Goal: Task Accomplishment & Management: Manage account settings

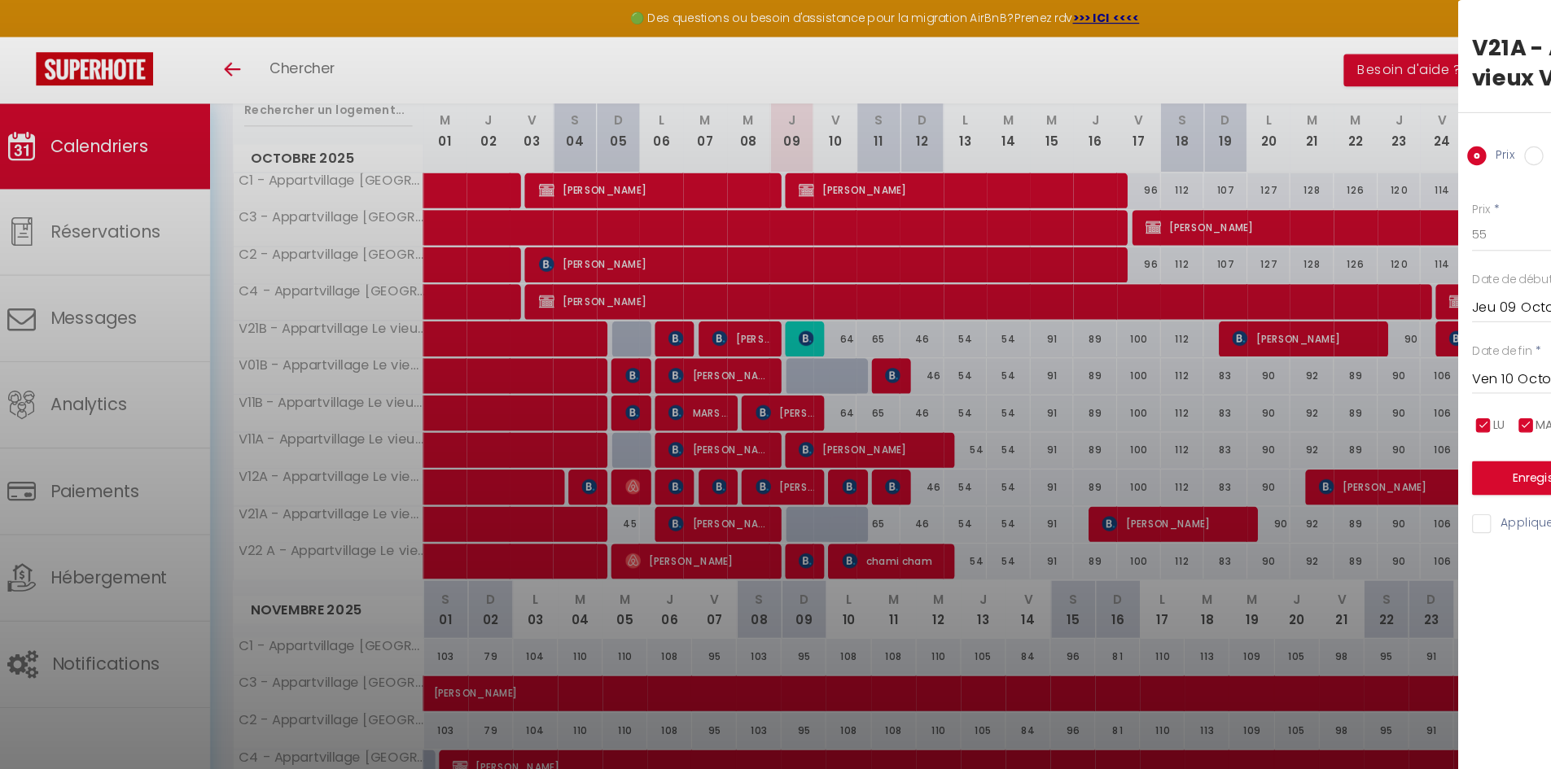
click at [381, 274] on div at bounding box center [775, 384] width 1551 height 769
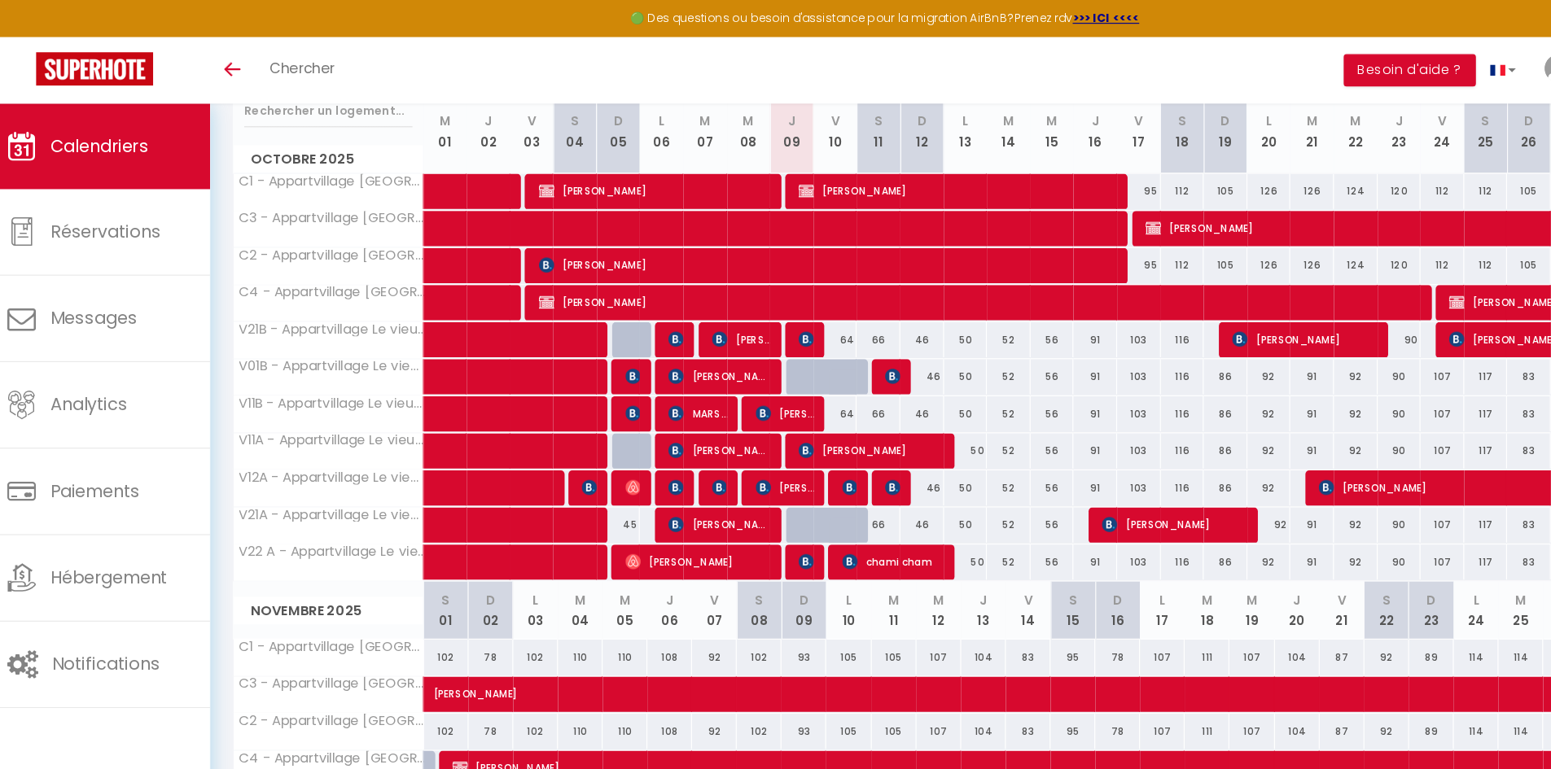
scroll to position [221, 0]
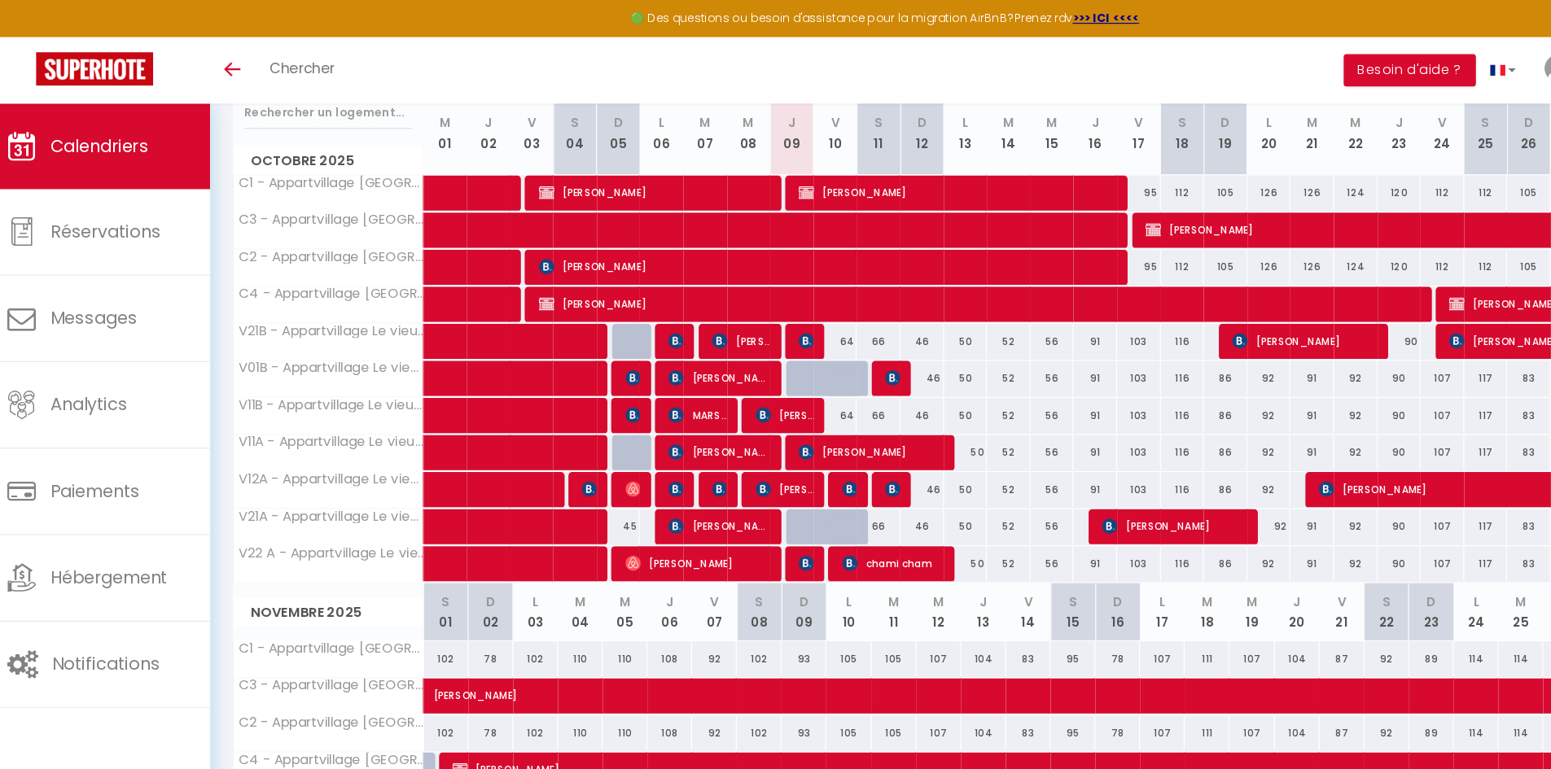
click at [711, 322] on div at bounding box center [709, 324] width 37 height 31
type input "58"
type input "Jeu 09 Octobre 2025"
type input "Ven 10 Octobre 2025"
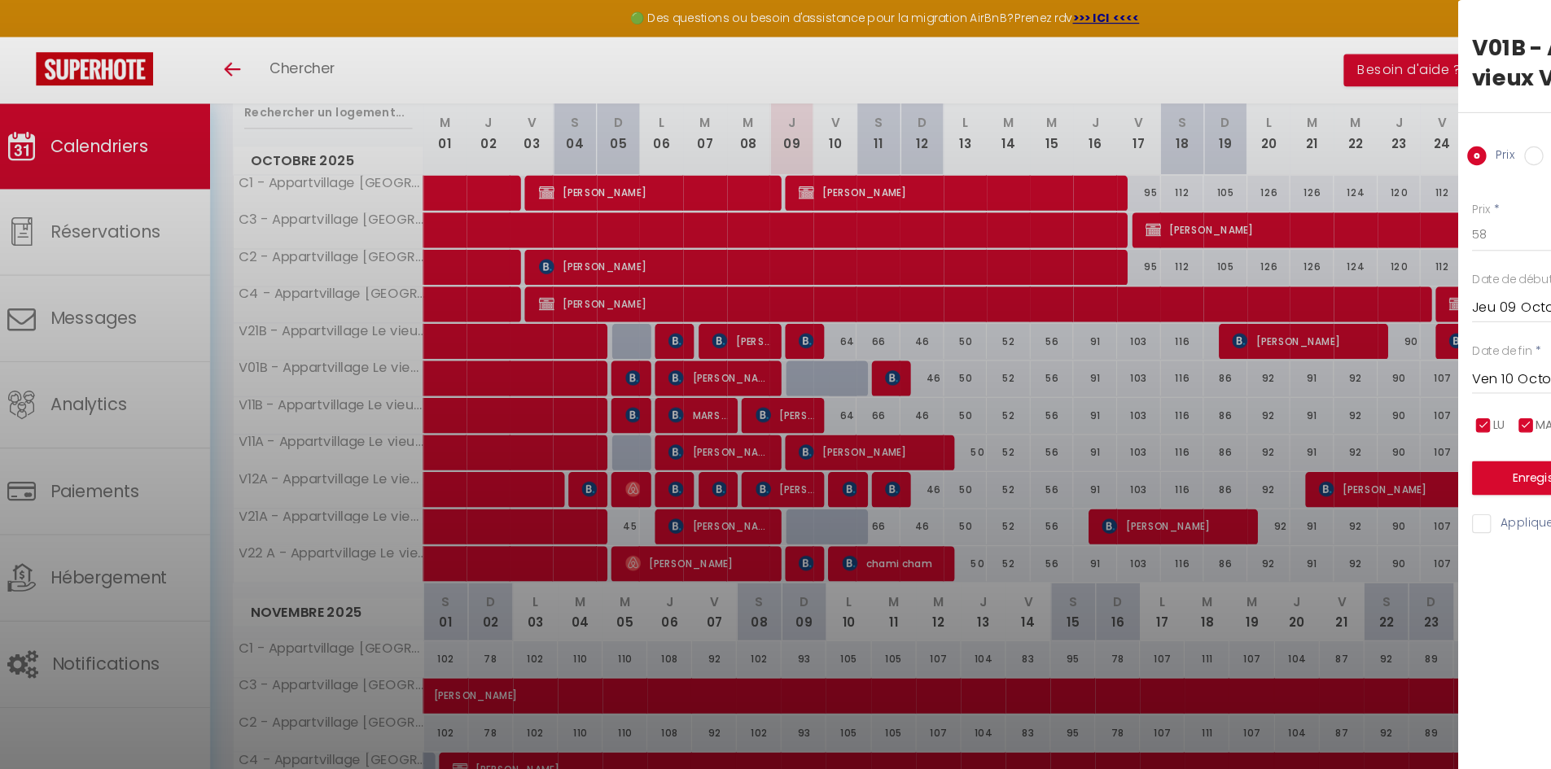
click at [129, 242] on div at bounding box center [775, 384] width 1551 height 769
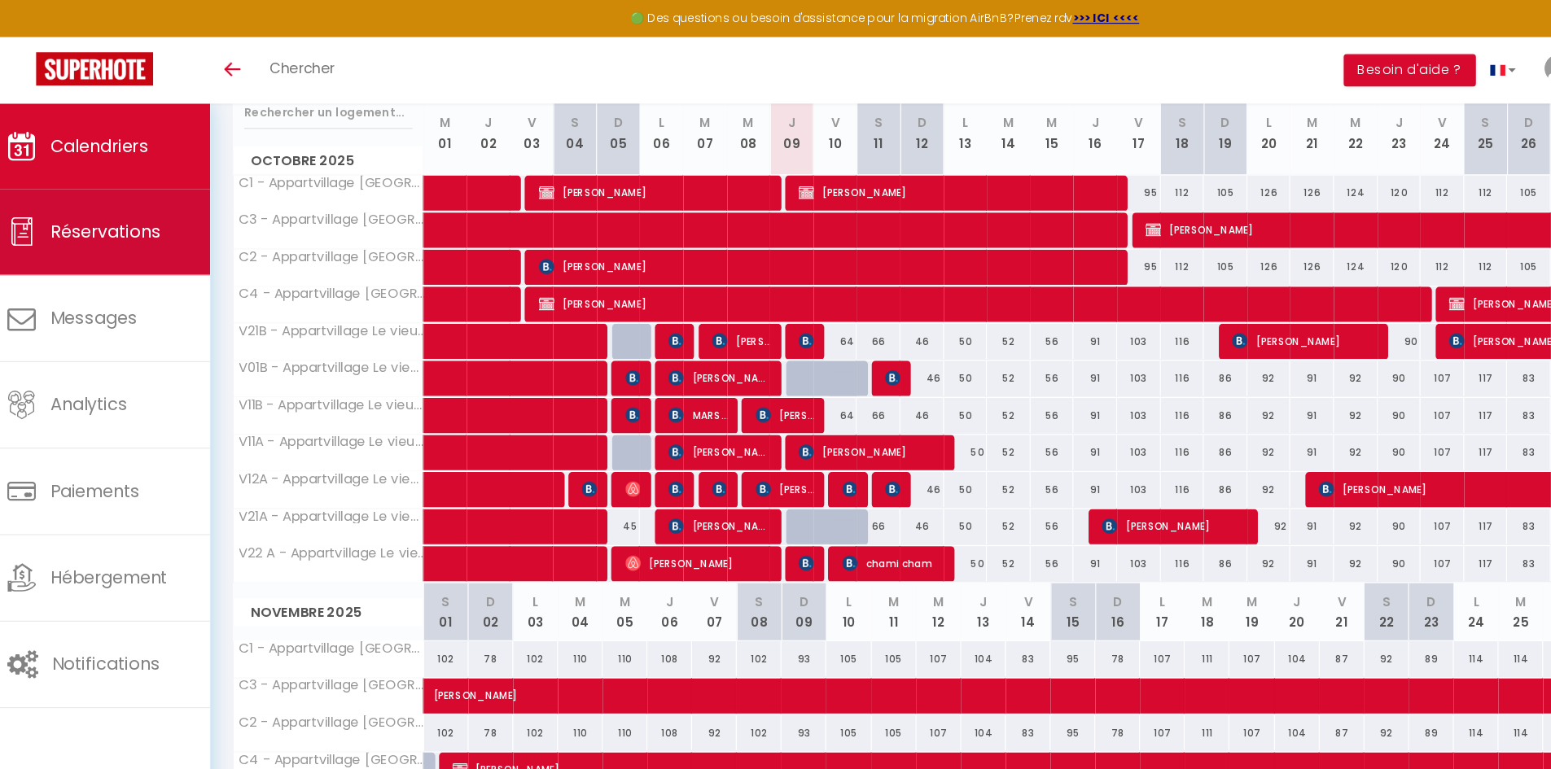
click at [130, 212] on link "Réservations" at bounding box center [99, 198] width 198 height 73
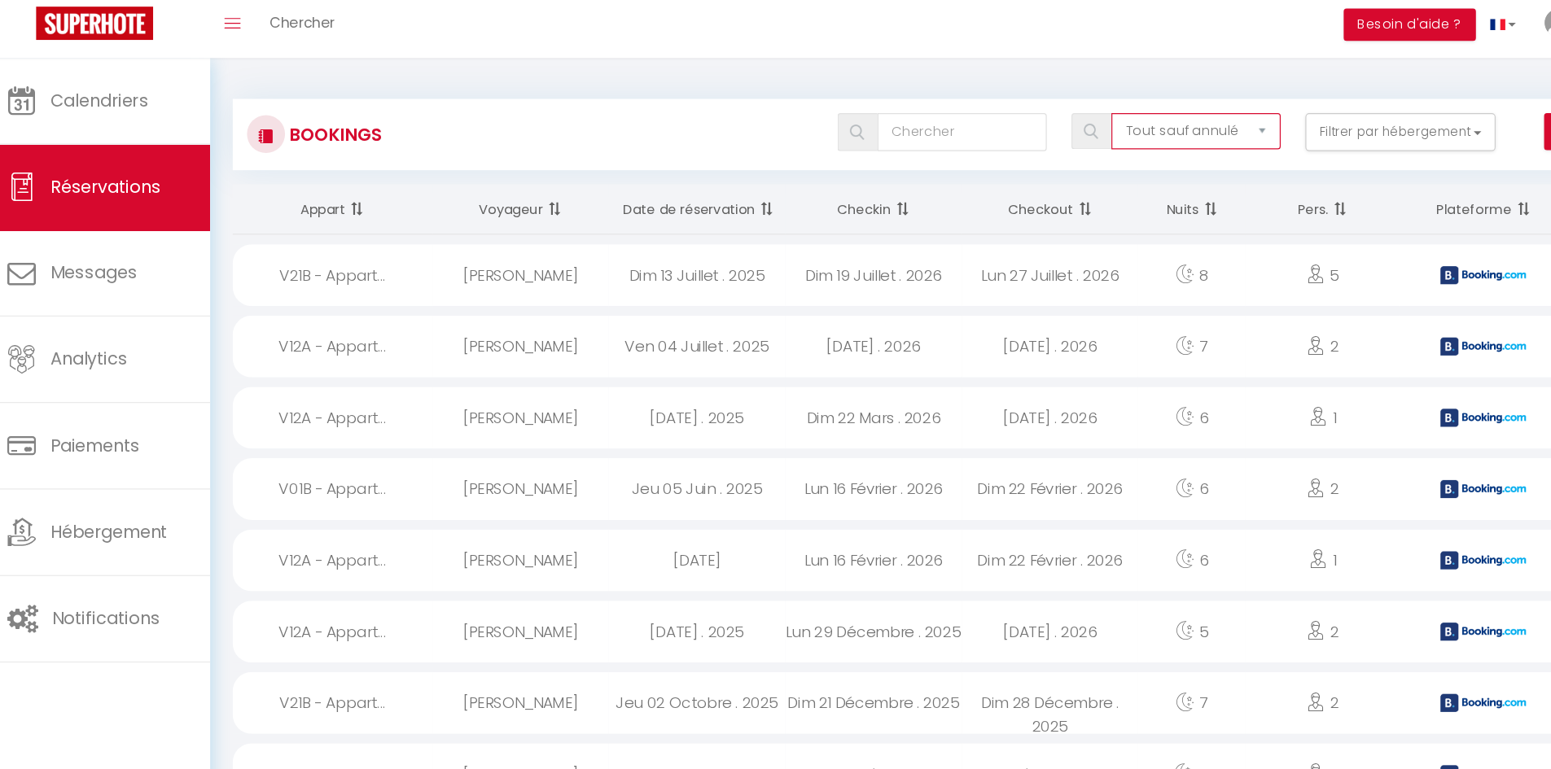
click at [1075, 159] on select "Tous les statuts Annulé Confirmé Non Confirmé Tout sauf annulé No Show Request" at bounding box center [1042, 151] width 145 height 31
select select "cancelled"
click at [970, 136] on select "Tous les statuts Annulé Confirmé Non Confirmé Tout sauf annulé No Show Request" at bounding box center [1042, 151] width 145 height 31
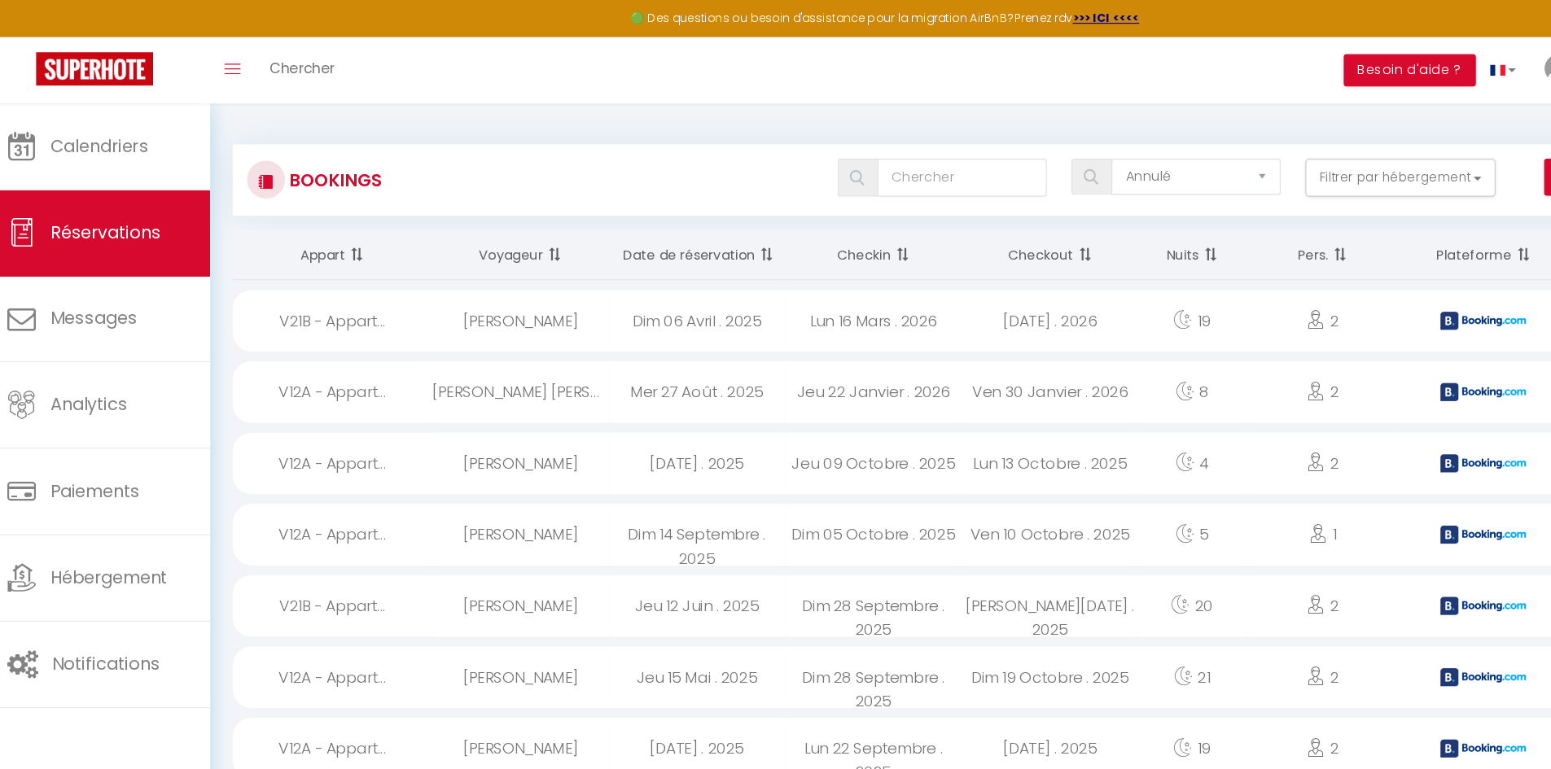
click at [1338, 157] on div "Actions Nouvelle Réservation Exporter les réservations Importer les réservations" at bounding box center [1429, 152] width 200 height 33
click at [1340, 157] on button "Actions" at bounding box center [1402, 152] width 125 height 33
click at [1141, 252] on div "2" at bounding box center [1149, 274] width 131 height 53
select select "OK"
select select "KO"
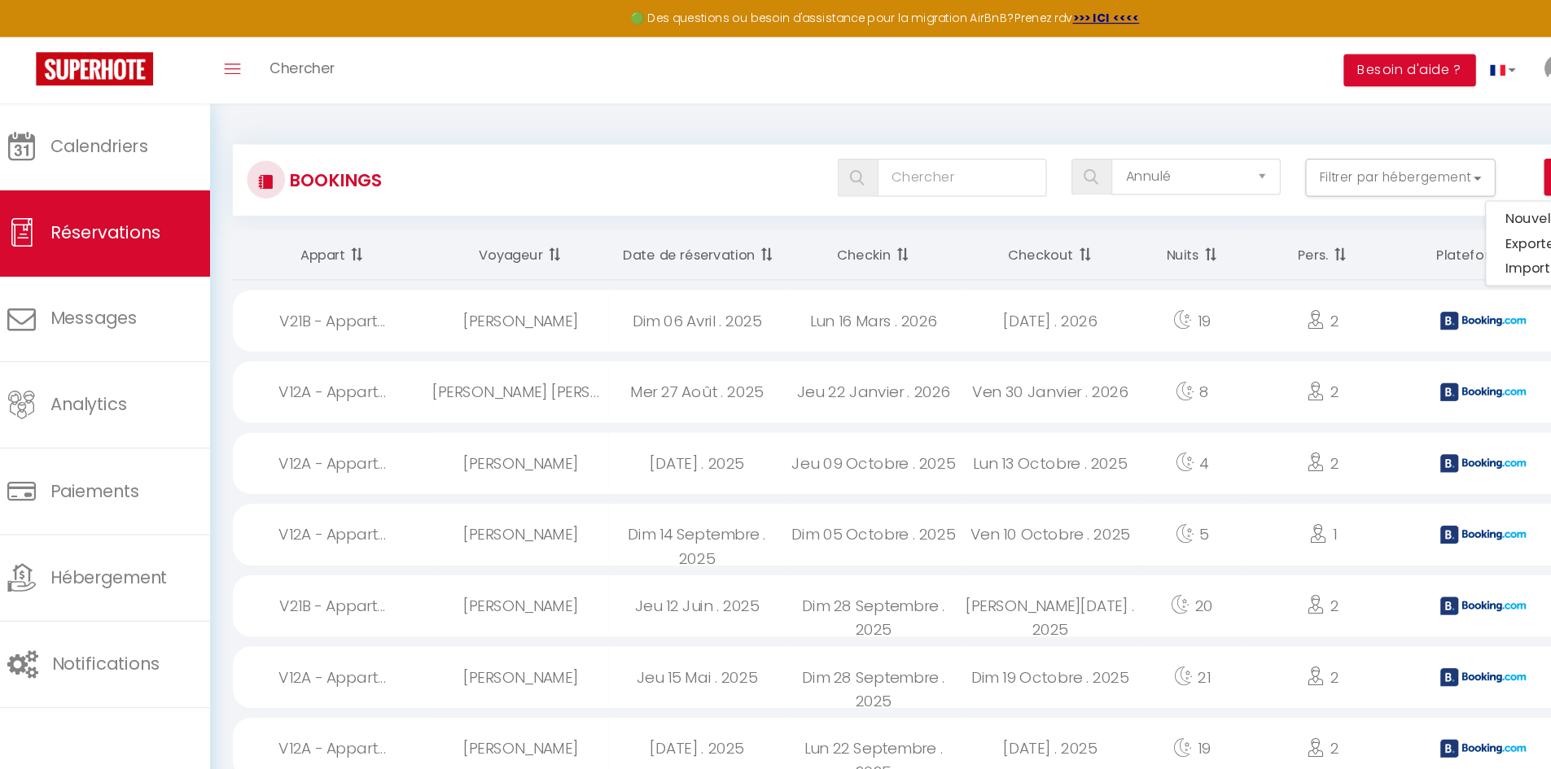
select select "0"
select select "1"
select select
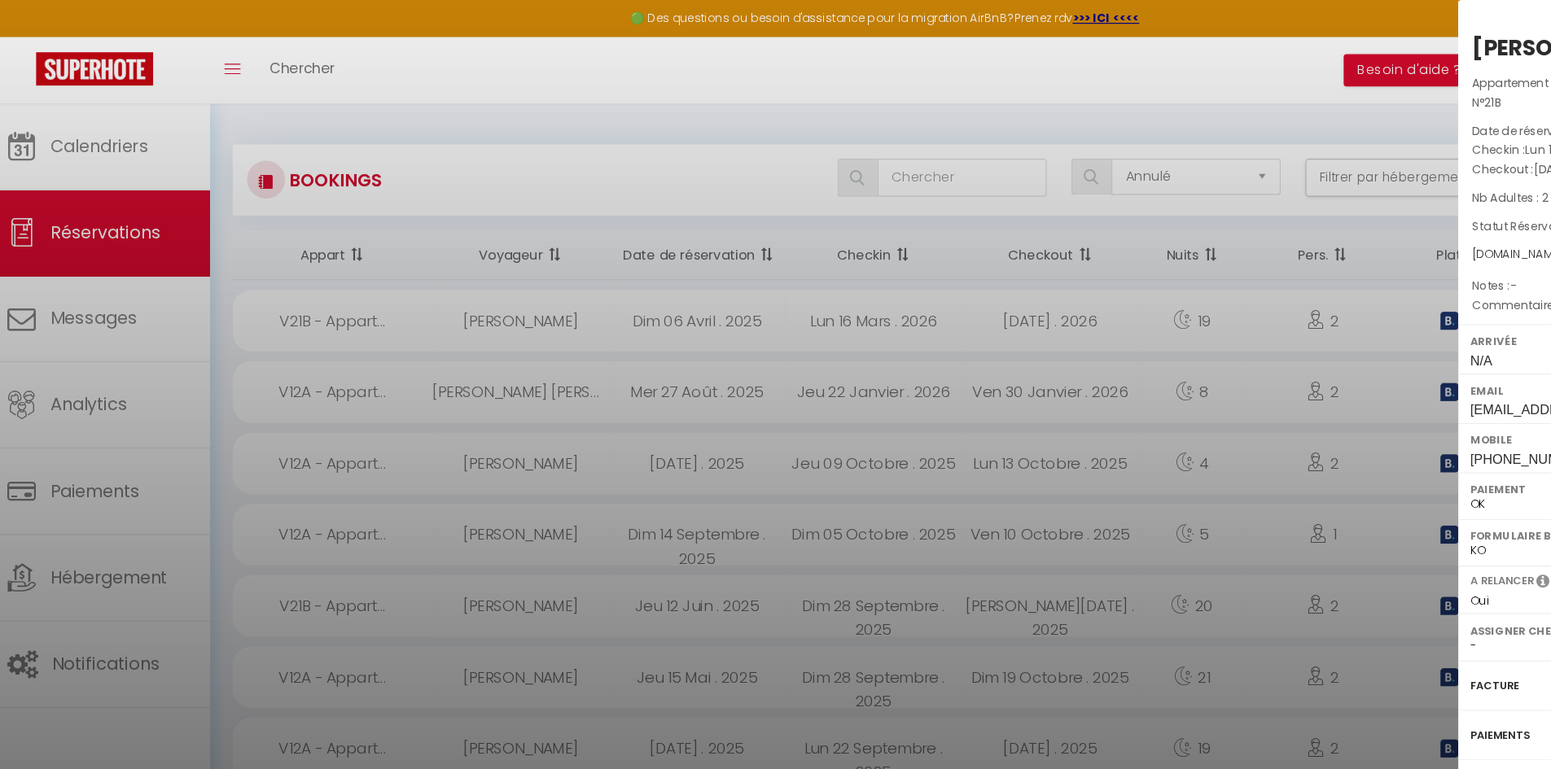
click at [516, 170] on div at bounding box center [775, 384] width 1551 height 769
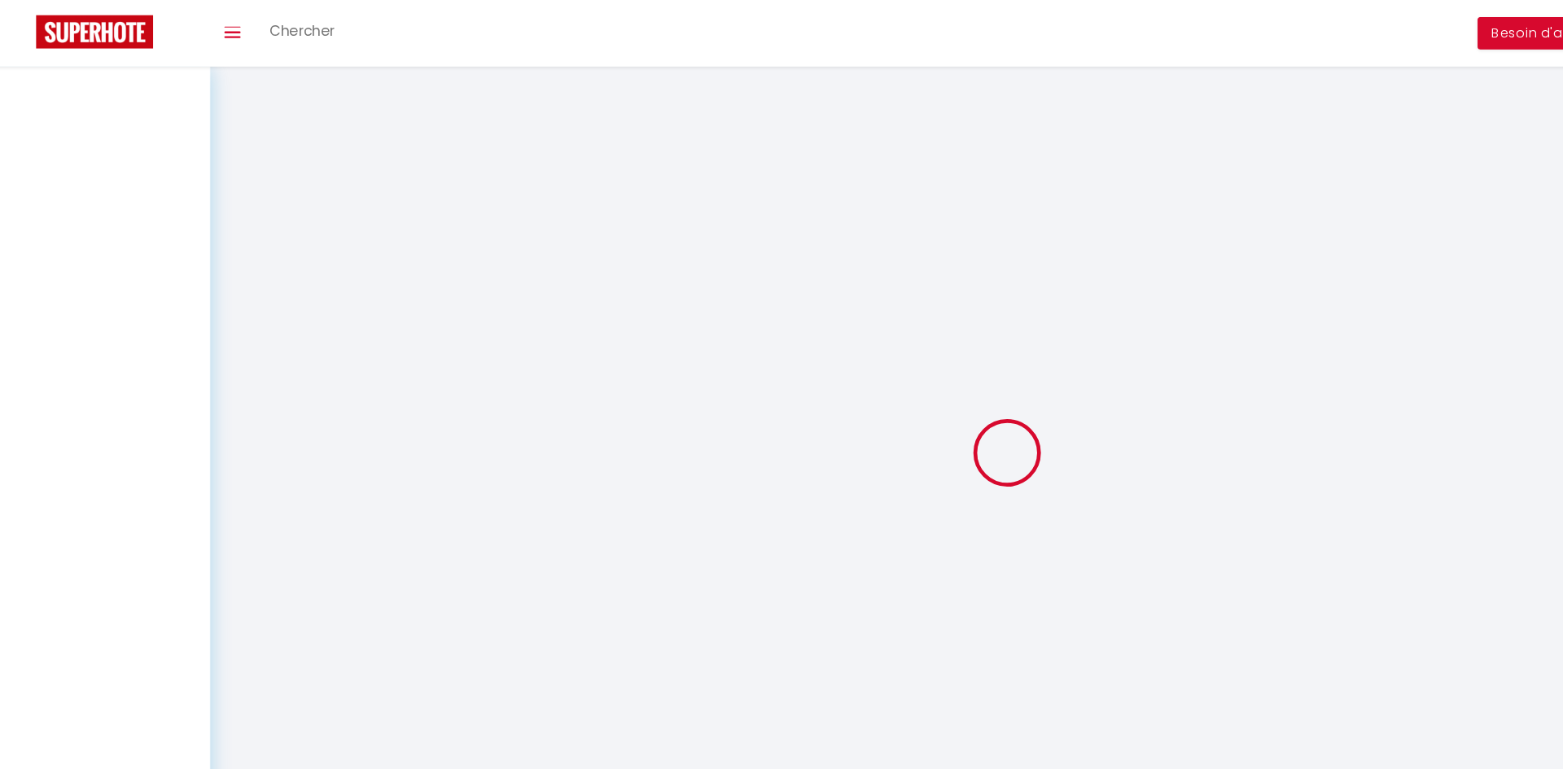
select select "cancelled"
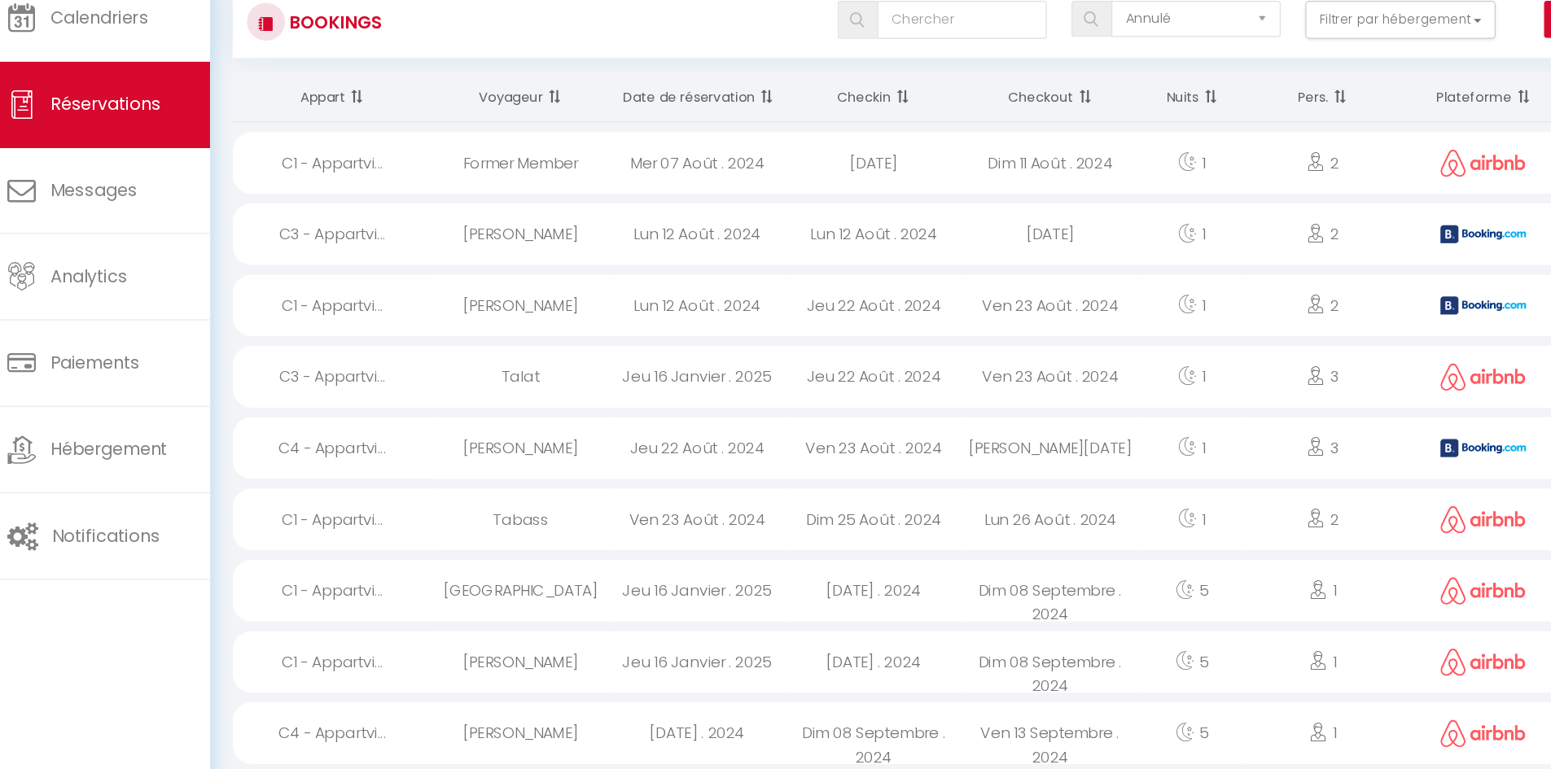
scroll to position [26, 0]
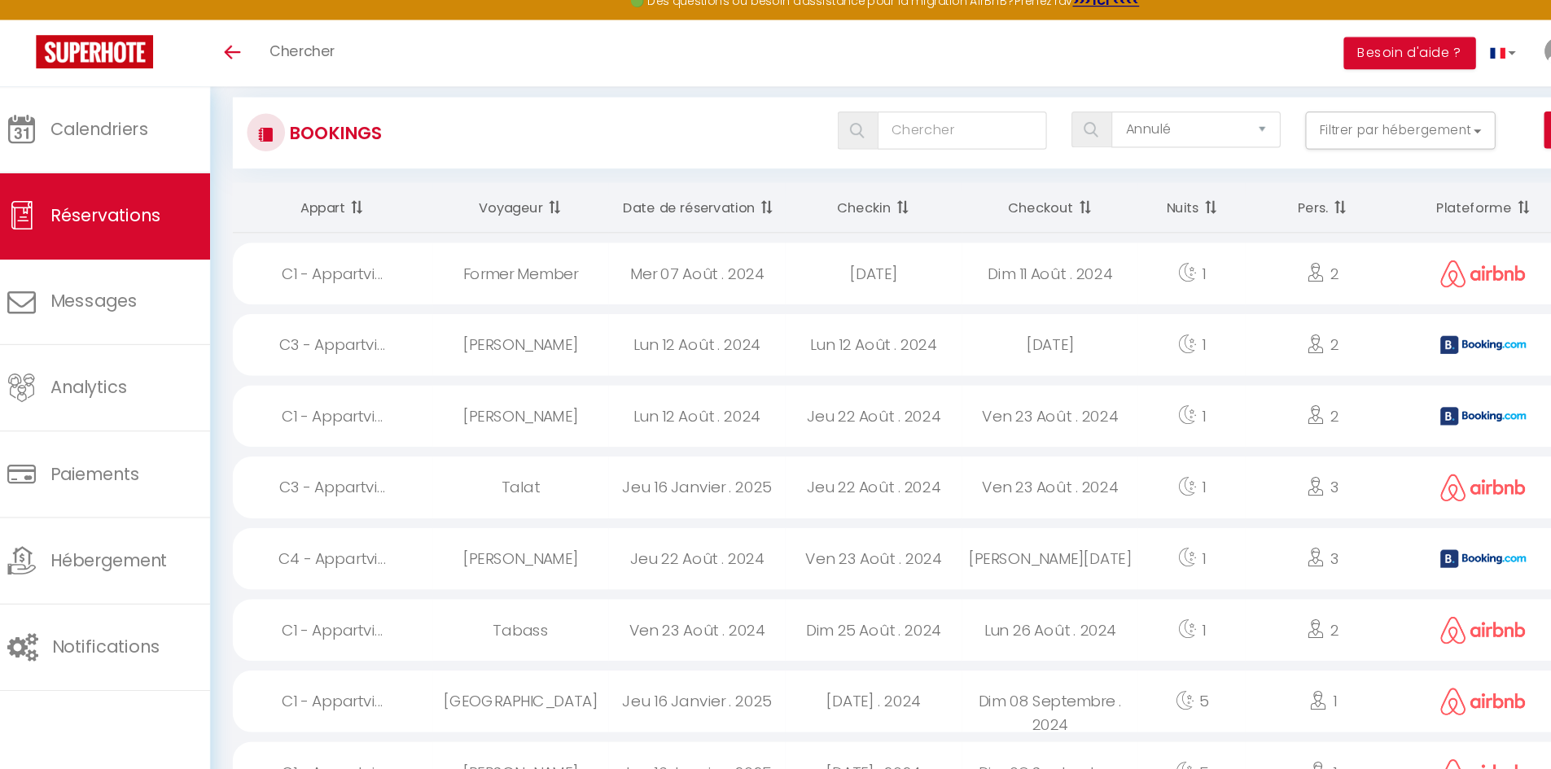
click at [668, 193] on span at bounding box center [672, 192] width 16 height 33
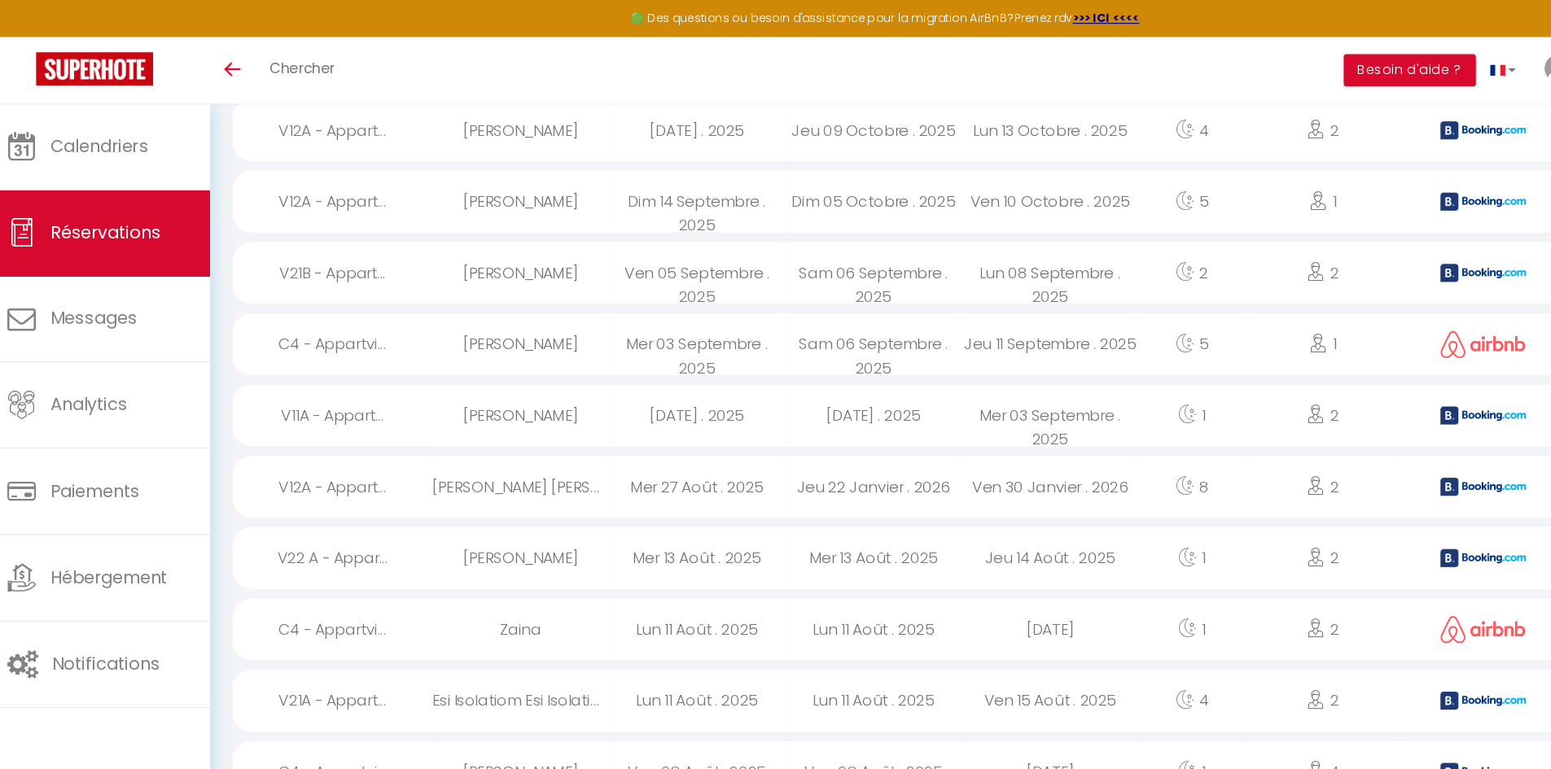
scroll to position [0, 0]
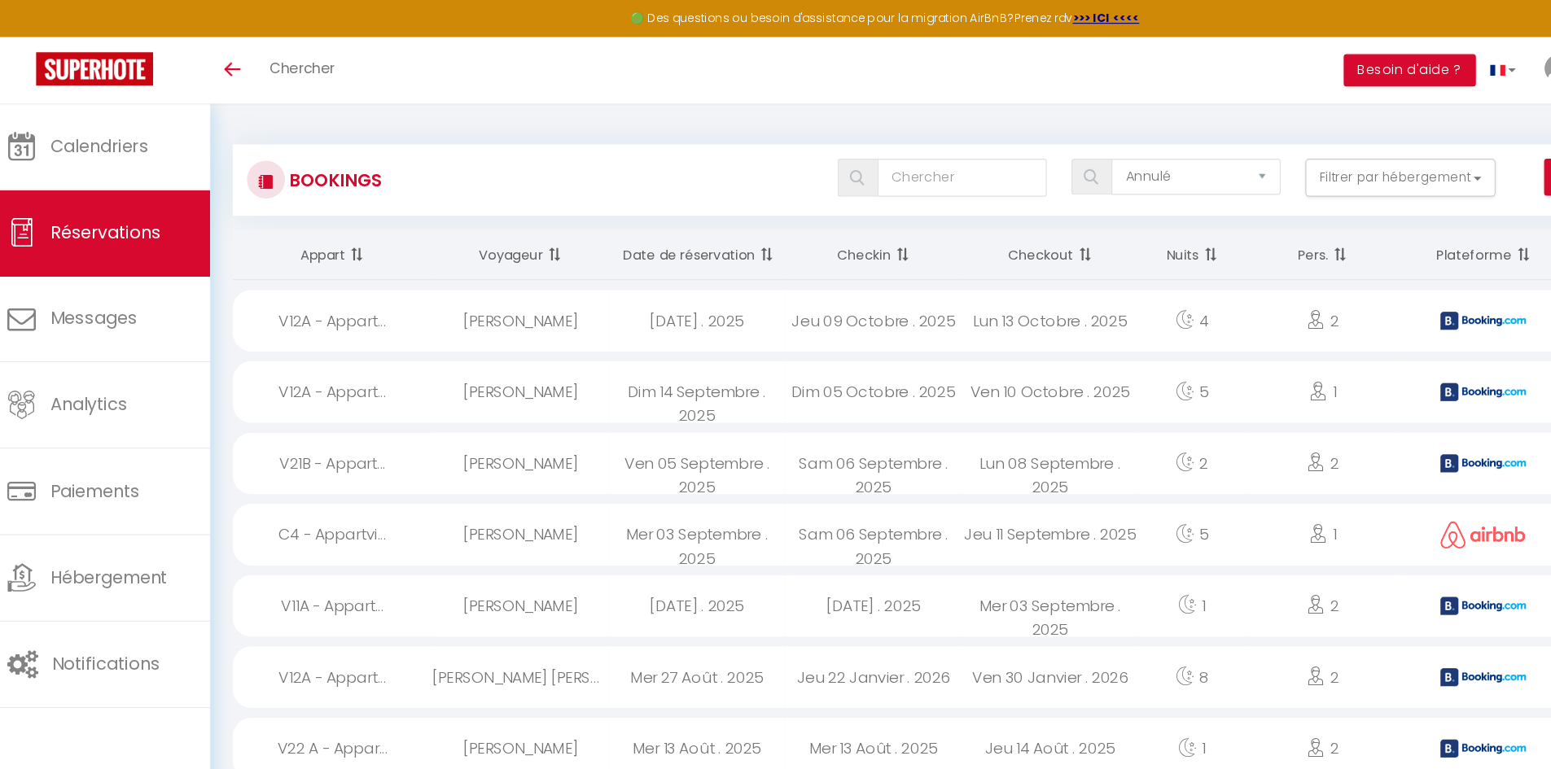
click at [610, 281] on div "Mar 30 Septembre . 2025" at bounding box center [614, 274] width 151 height 53
select select "OK"
select select "KO"
select select "0"
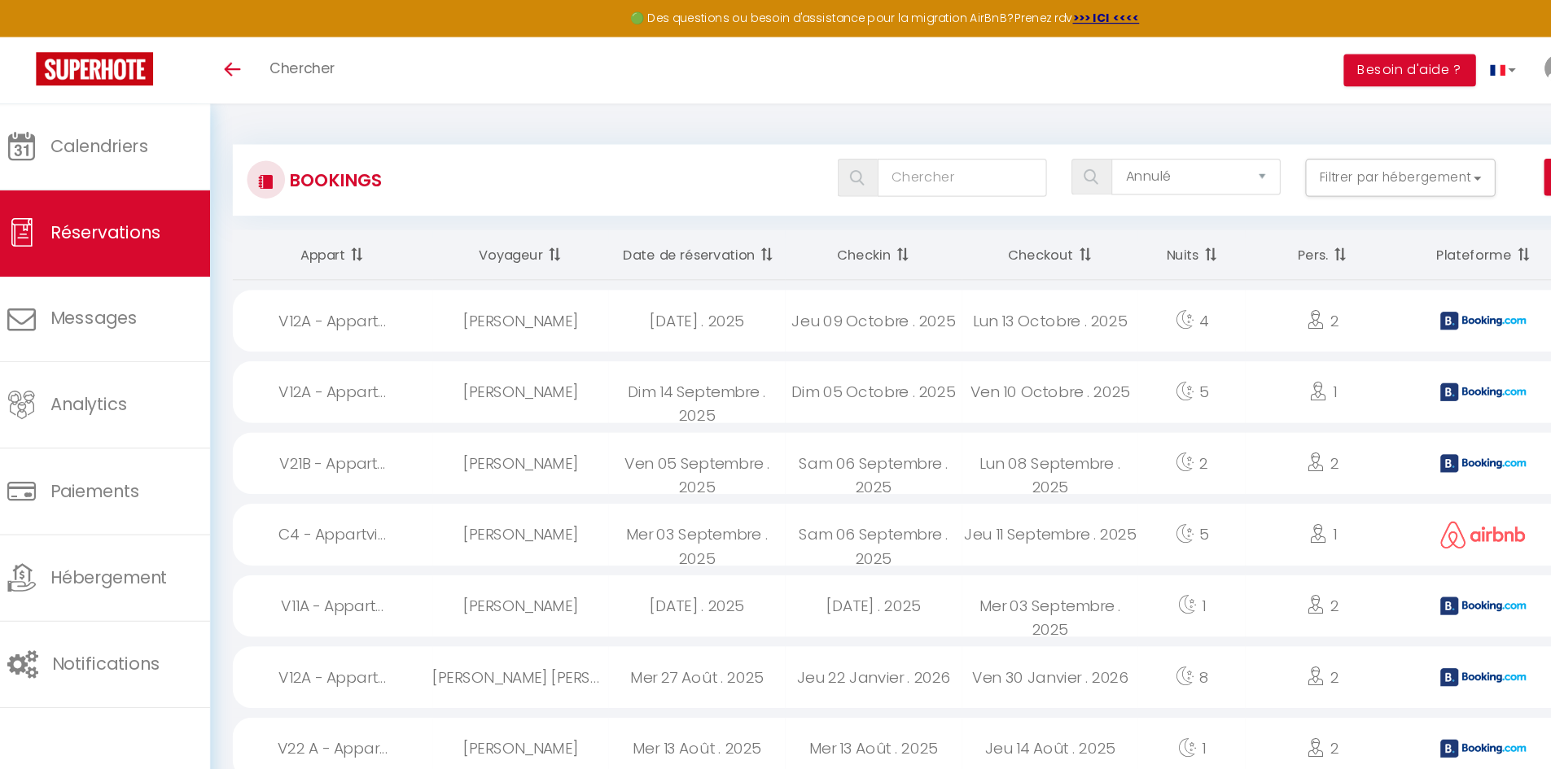
select select "1"
select select
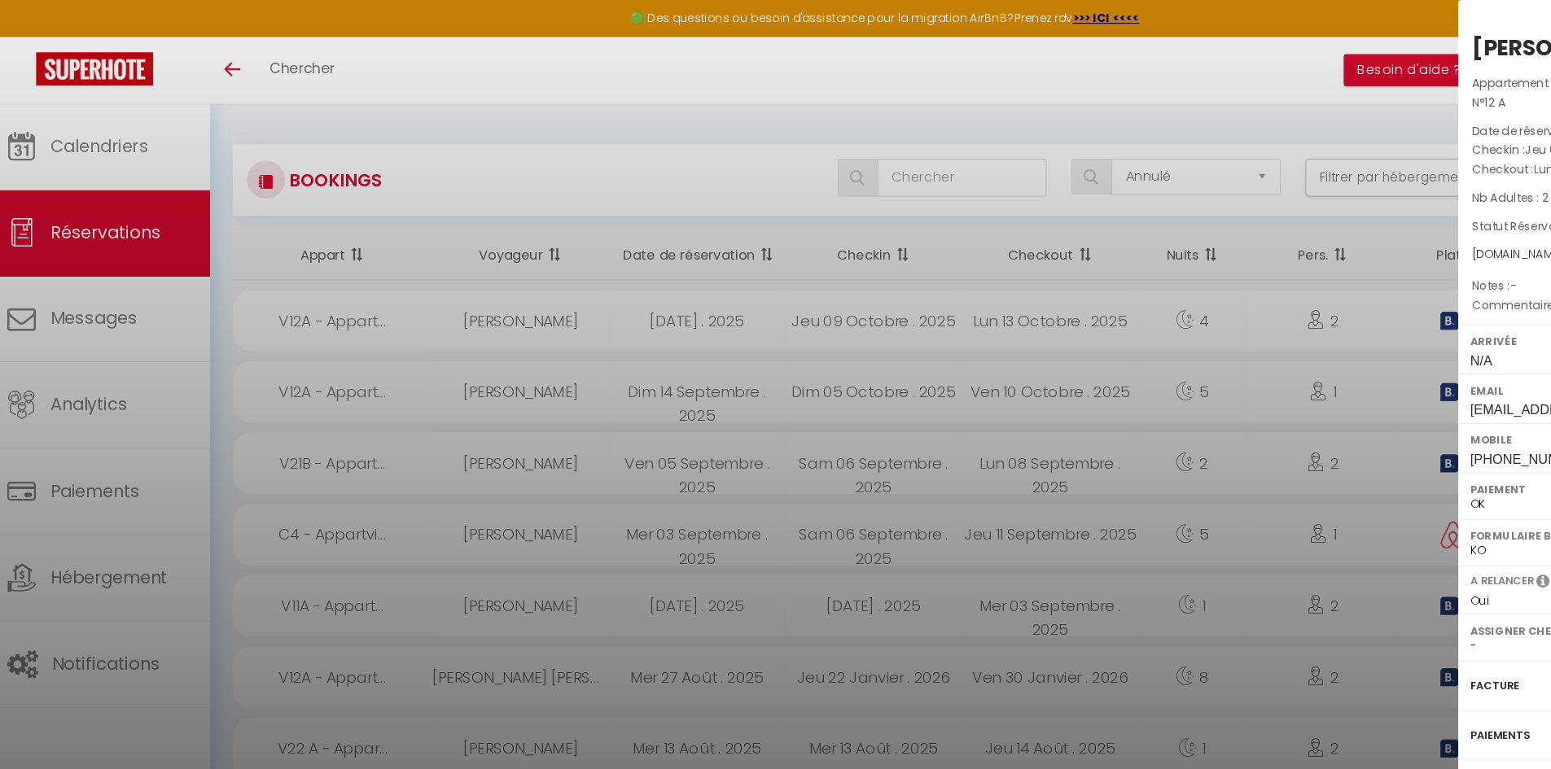
click at [1308, 300] on label "Arrivée" at bounding box center [1336, 292] width 121 height 16
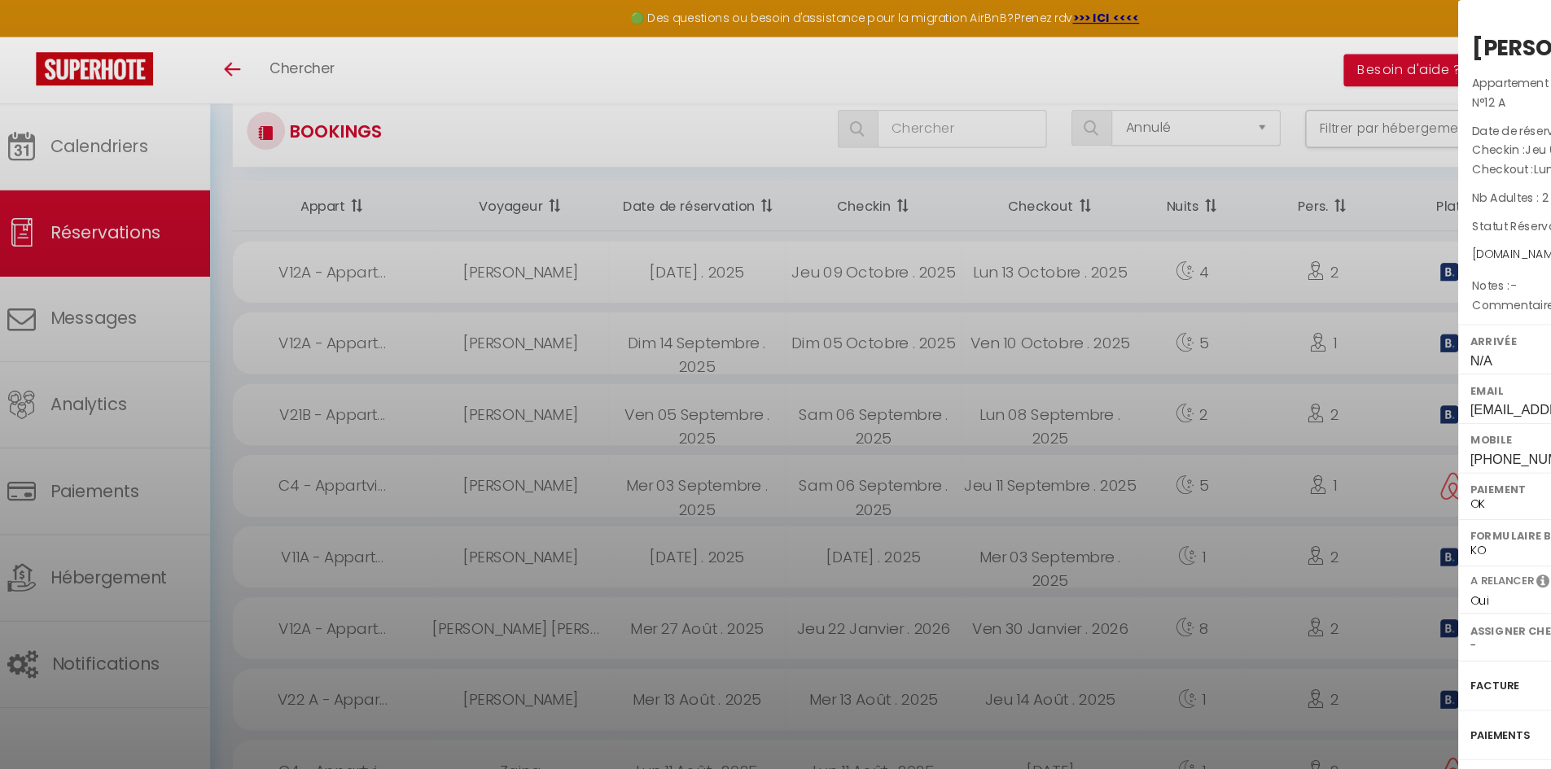
scroll to position [40, 0]
click at [1123, 510] on div at bounding box center [775, 384] width 1551 height 769
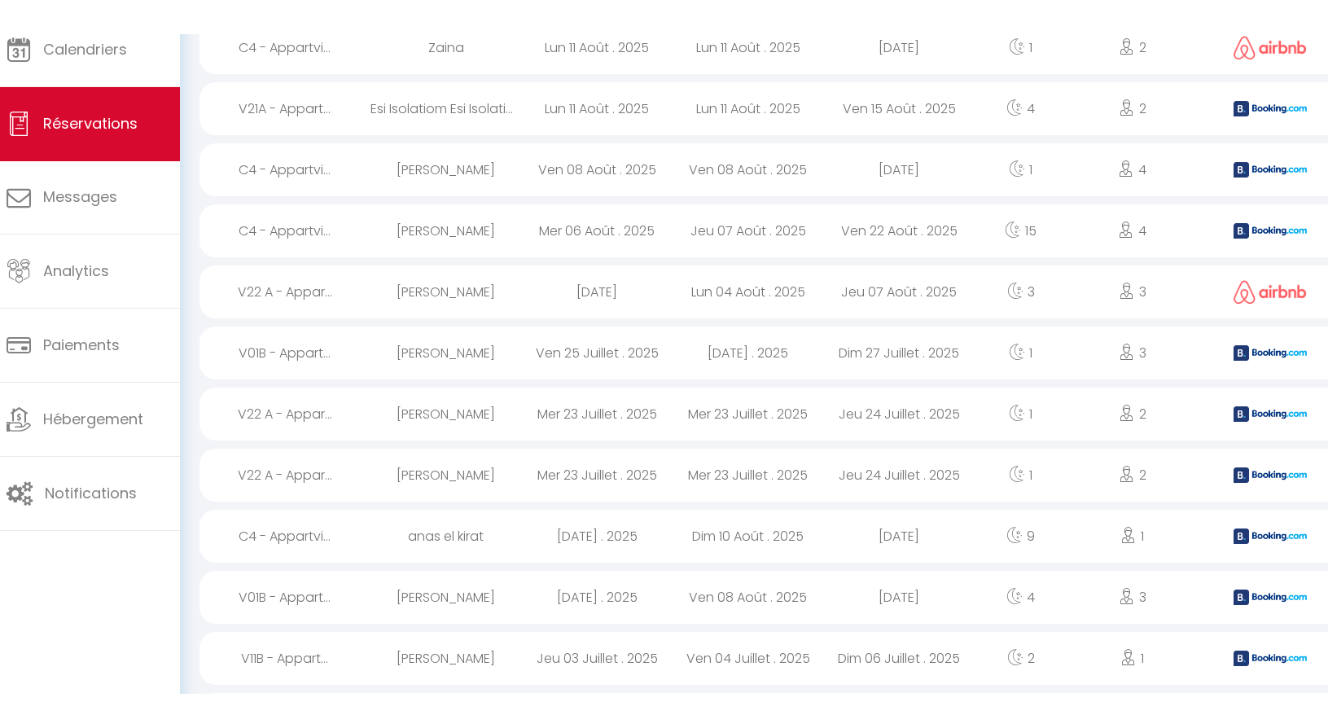
scroll to position [580, 0]
